Goal: Participate in discussion

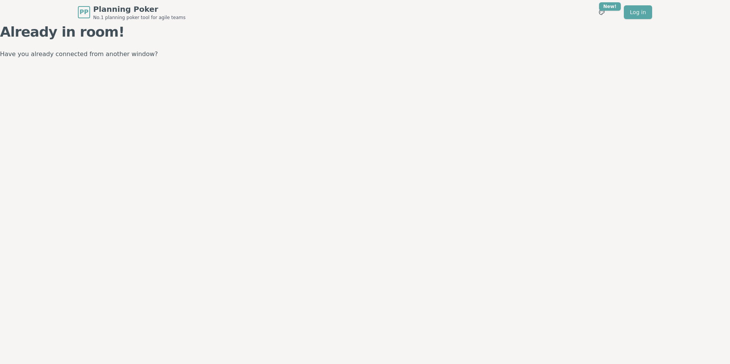
click at [102, 14] on span "Planning Poker" at bounding box center [139, 9] width 92 height 11
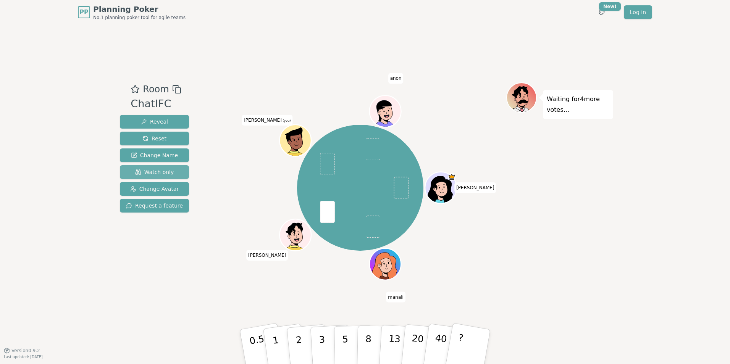
click at [158, 171] on span "Watch only" at bounding box center [154, 172] width 39 height 8
